Goal: Use online tool/utility: Utilize a website feature to perform a specific function

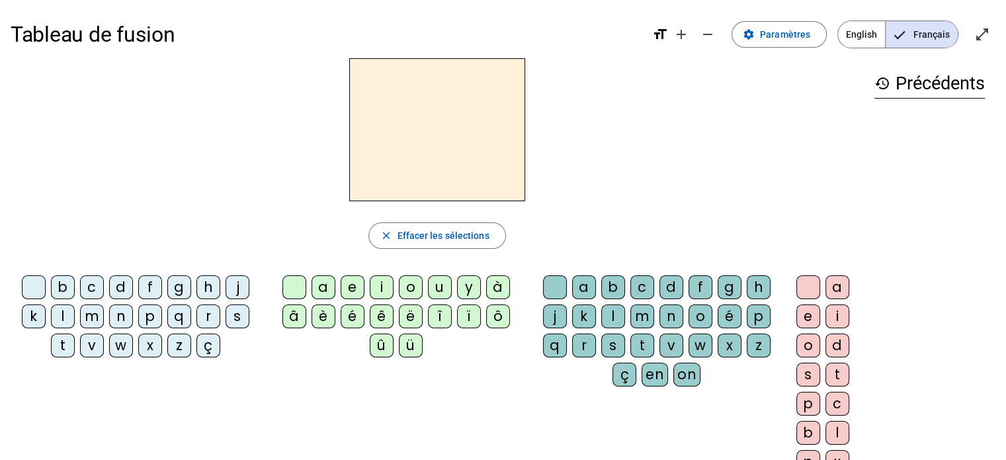
click at [63, 285] on div "b" at bounding box center [63, 287] width 24 height 24
click at [436, 287] on div "u" at bounding box center [440, 287] width 24 height 24
click at [143, 316] on div "p" at bounding box center [150, 316] width 24 height 24
click at [205, 290] on div "h" at bounding box center [208, 287] width 24 height 24
click at [95, 312] on div "m" at bounding box center [92, 316] width 24 height 24
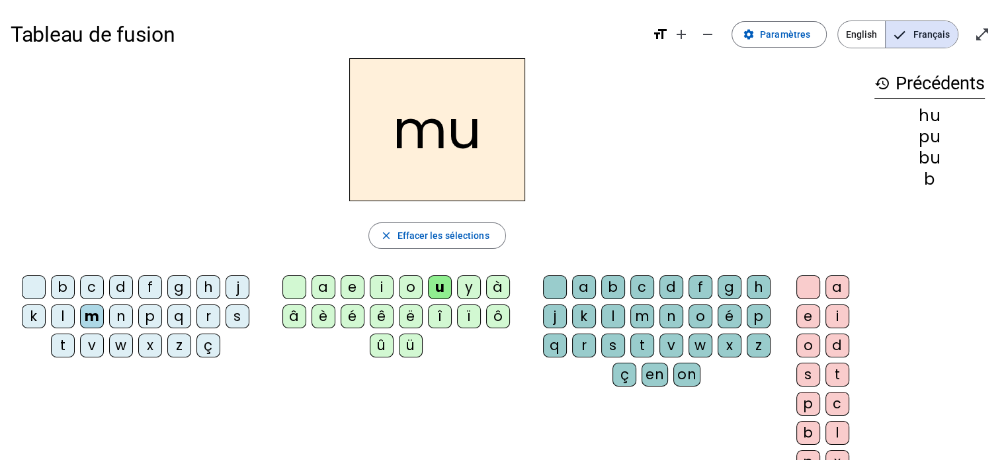
click at [118, 316] on div "n" at bounding box center [121, 316] width 24 height 24
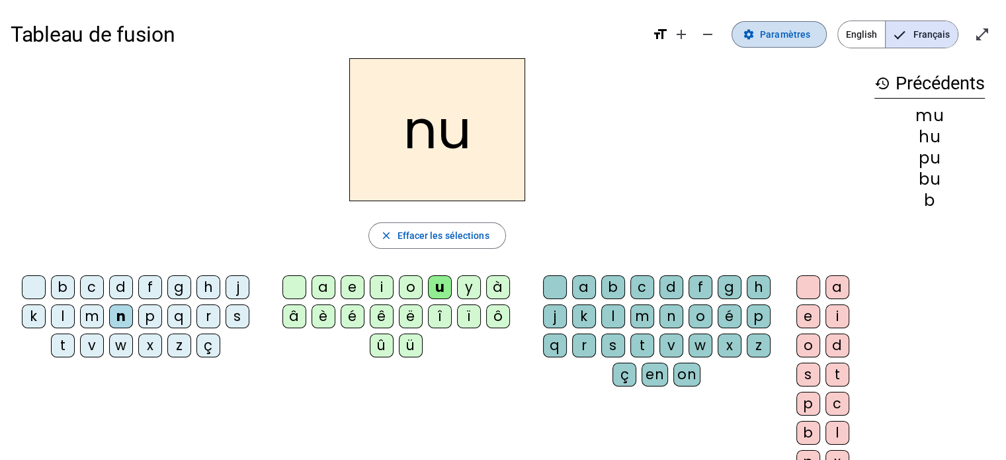
click at [798, 40] on span "Paramètres" at bounding box center [785, 34] width 50 height 16
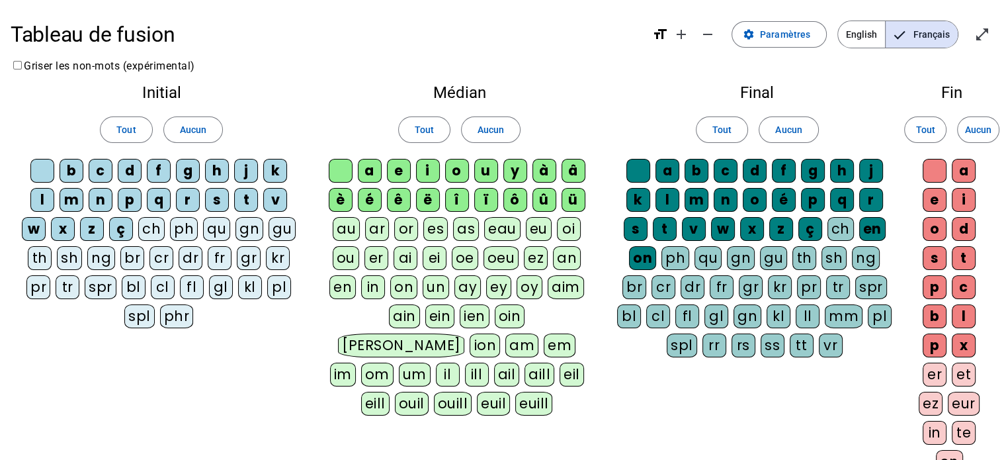
click at [183, 259] on div "dr" at bounding box center [191, 258] width 24 height 24
click at [404, 254] on div "ai" at bounding box center [406, 258] width 24 height 24
click at [388, 259] on div "er" at bounding box center [376, 258] width 24 height 24
click at [727, 259] on div "gn" at bounding box center [741, 258] width 28 height 24
click at [843, 235] on div "ch" at bounding box center [840, 229] width 26 height 24
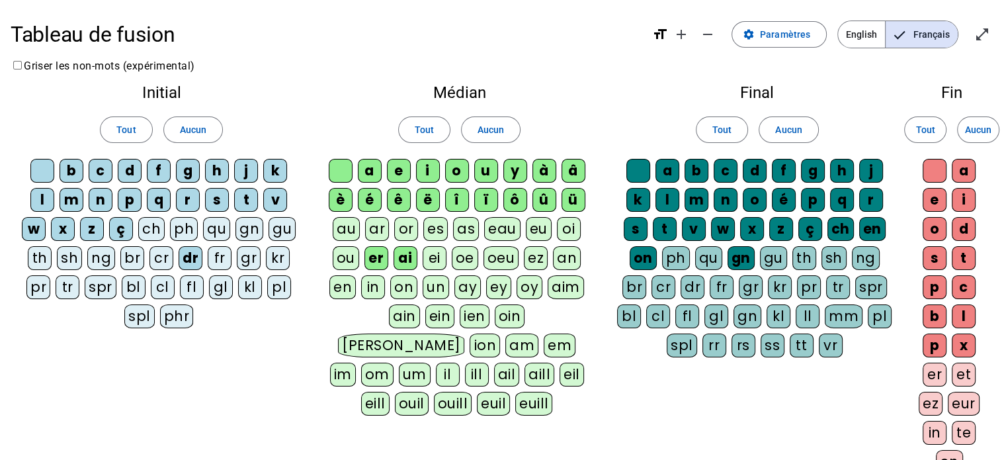
click at [927, 404] on div "ez" at bounding box center [931, 404] width 24 height 24
click at [942, 382] on div "er" at bounding box center [935, 374] width 24 height 24
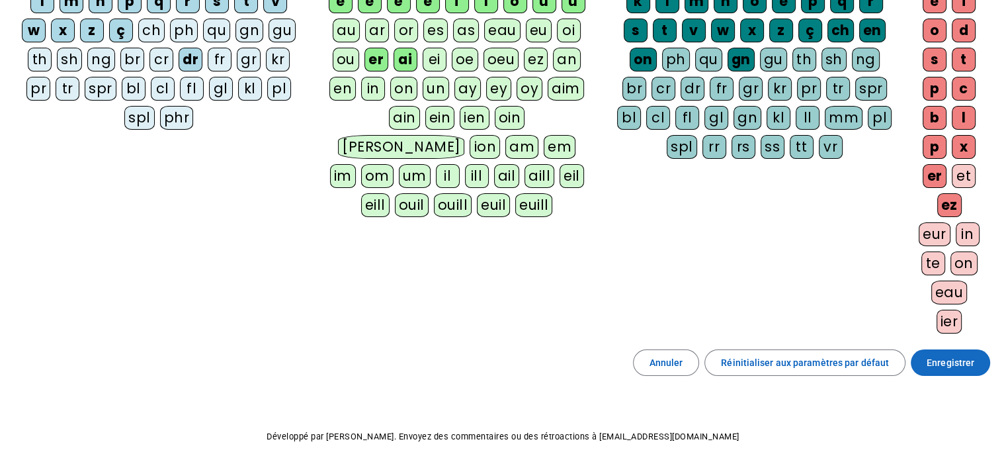
click at [924, 359] on span at bounding box center [950, 363] width 79 height 32
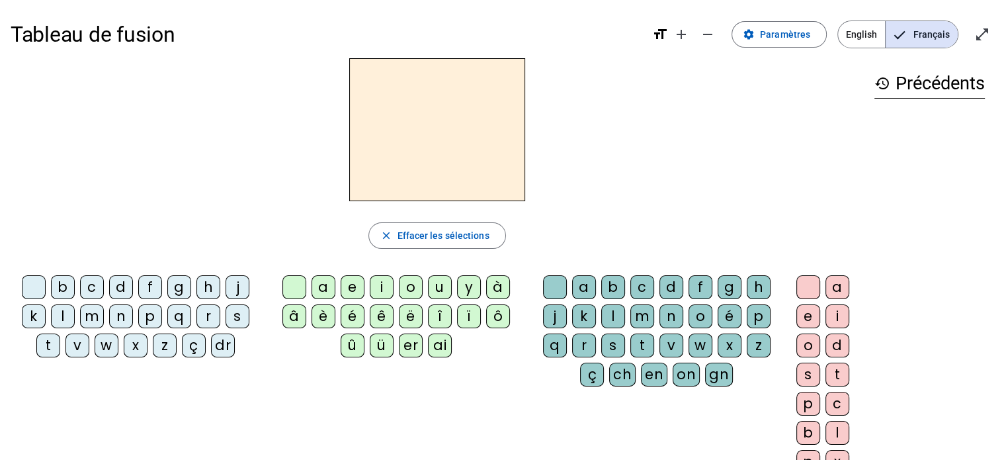
click at [222, 347] on div "dr" at bounding box center [223, 345] width 24 height 24
click at [325, 316] on div "è" at bounding box center [324, 316] width 24 height 24
